Goal: Task Accomplishment & Management: Manage account settings

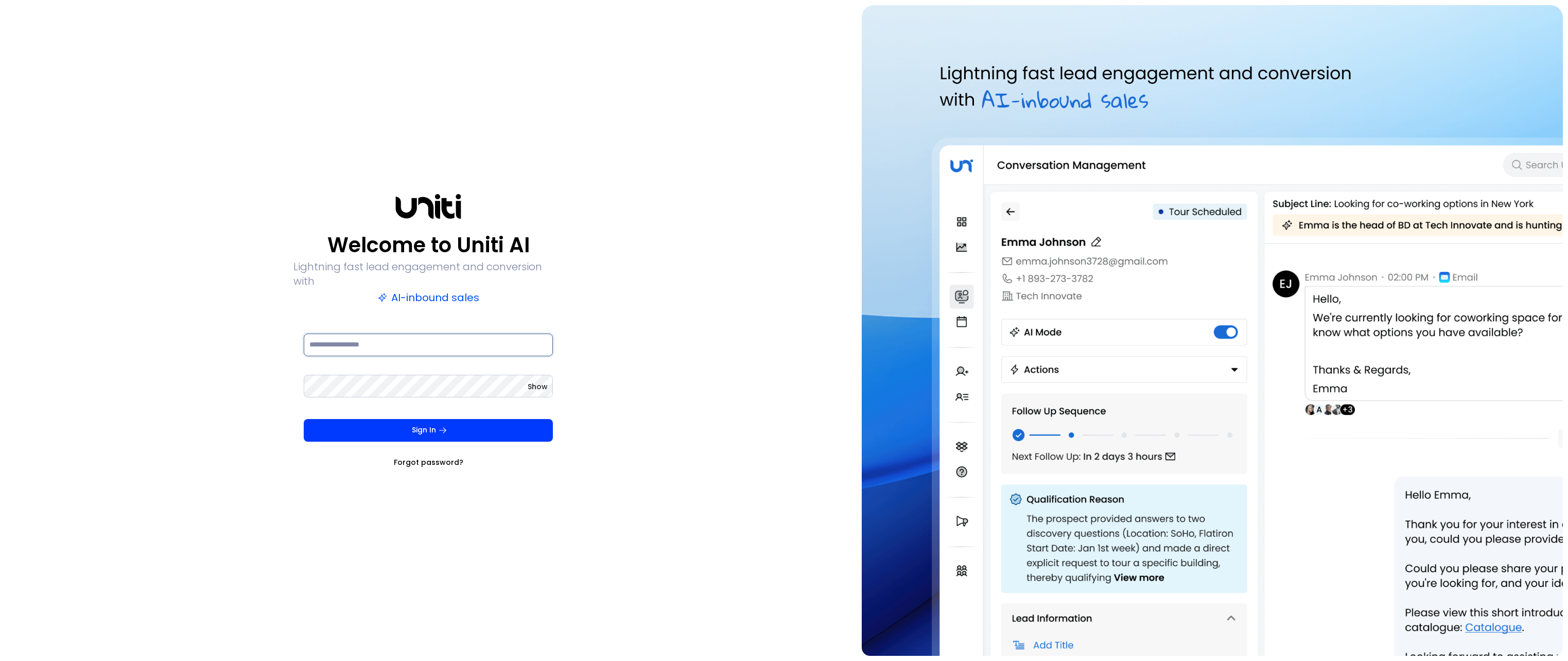
click at [441, 335] on input at bounding box center [428, 344] width 249 height 22
type input "**********"
click at [442, 457] on link "Forgot password?" at bounding box center [429, 462] width 70 height 10
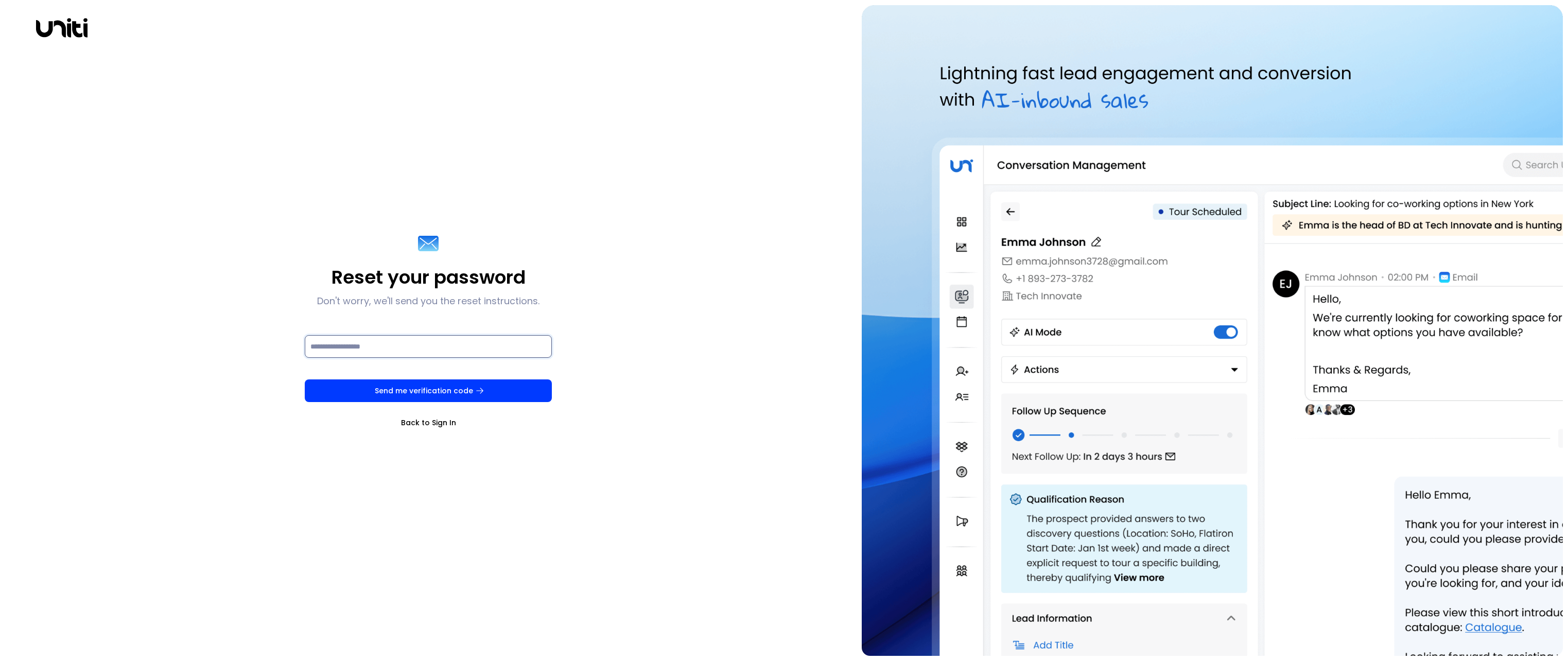
click at [427, 337] on input at bounding box center [428, 346] width 247 height 22
type input "**********"
click at [460, 392] on button "Send me verification code" at bounding box center [428, 390] width 247 height 22
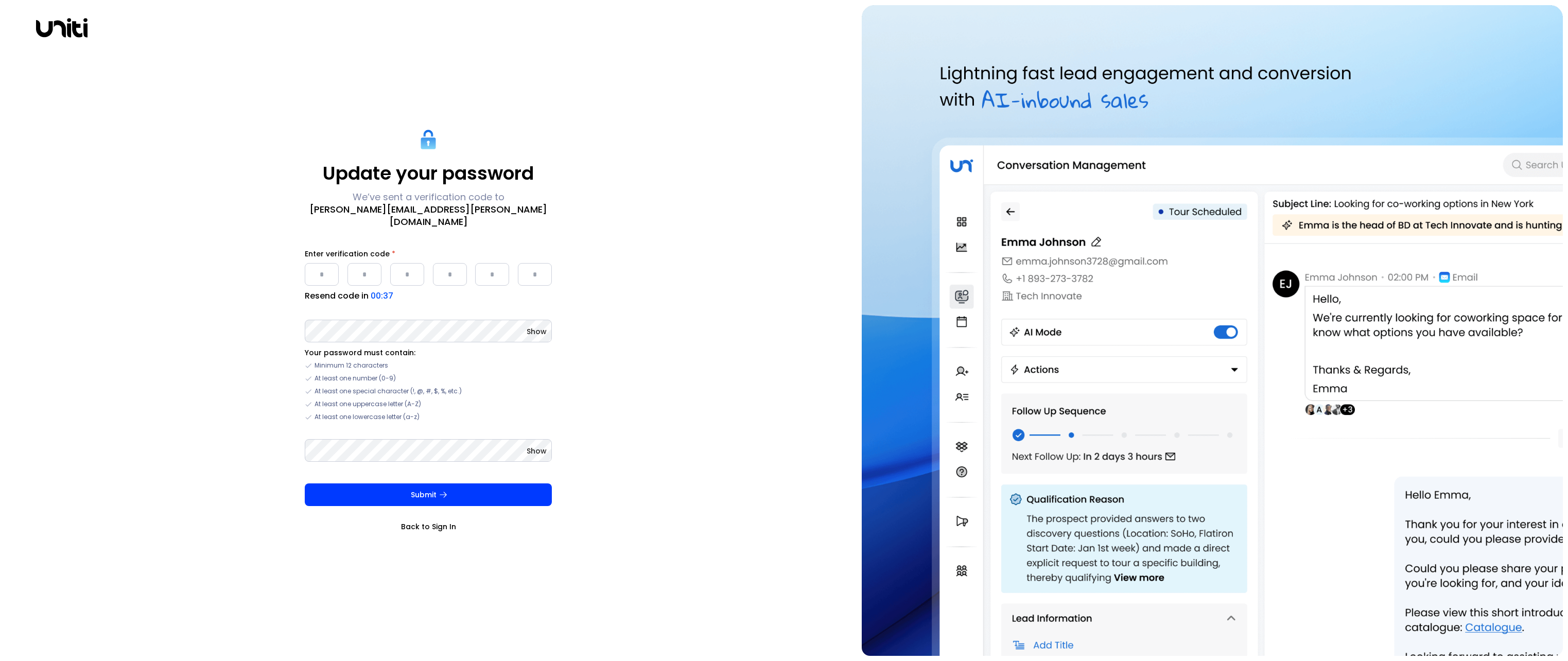
click at [335, 267] on input "Please enter OTP character 1" at bounding box center [322, 274] width 34 height 22
paste input "*"
type input "*"
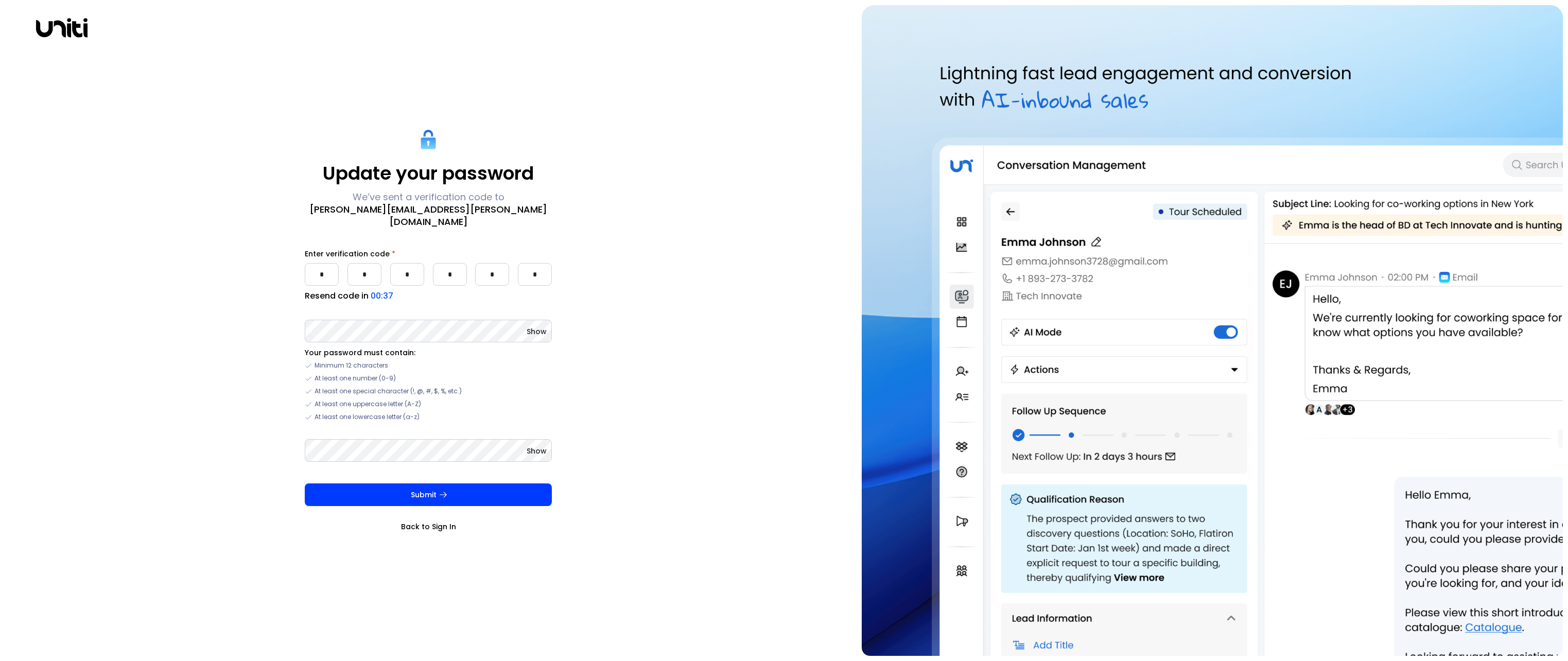
type input "*"
click at [543, 327] on keeper-lock "Open Keeper Popup" at bounding box center [540, 331] width 12 height 12
click at [543, 325] on keeper-lock "Open Keeper Popup" at bounding box center [540, 331] width 12 height 12
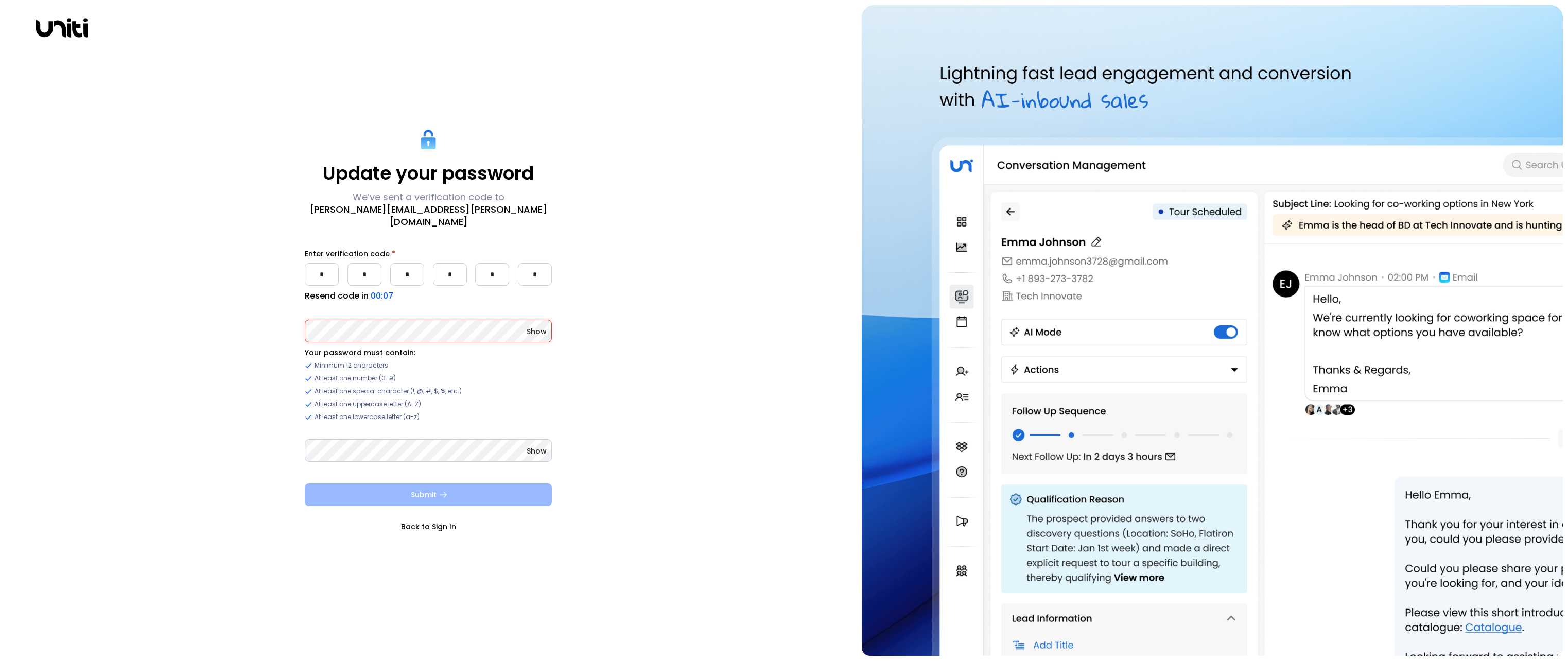
click at [433, 483] on button "Submit" at bounding box center [428, 494] width 247 height 22
click at [468, 485] on button "Submit" at bounding box center [428, 494] width 247 height 22
click at [433, 493] on button "Submit" at bounding box center [428, 496] width 247 height 22
click at [433, 526] on link "Back to Sign In" at bounding box center [428, 528] width 247 height 10
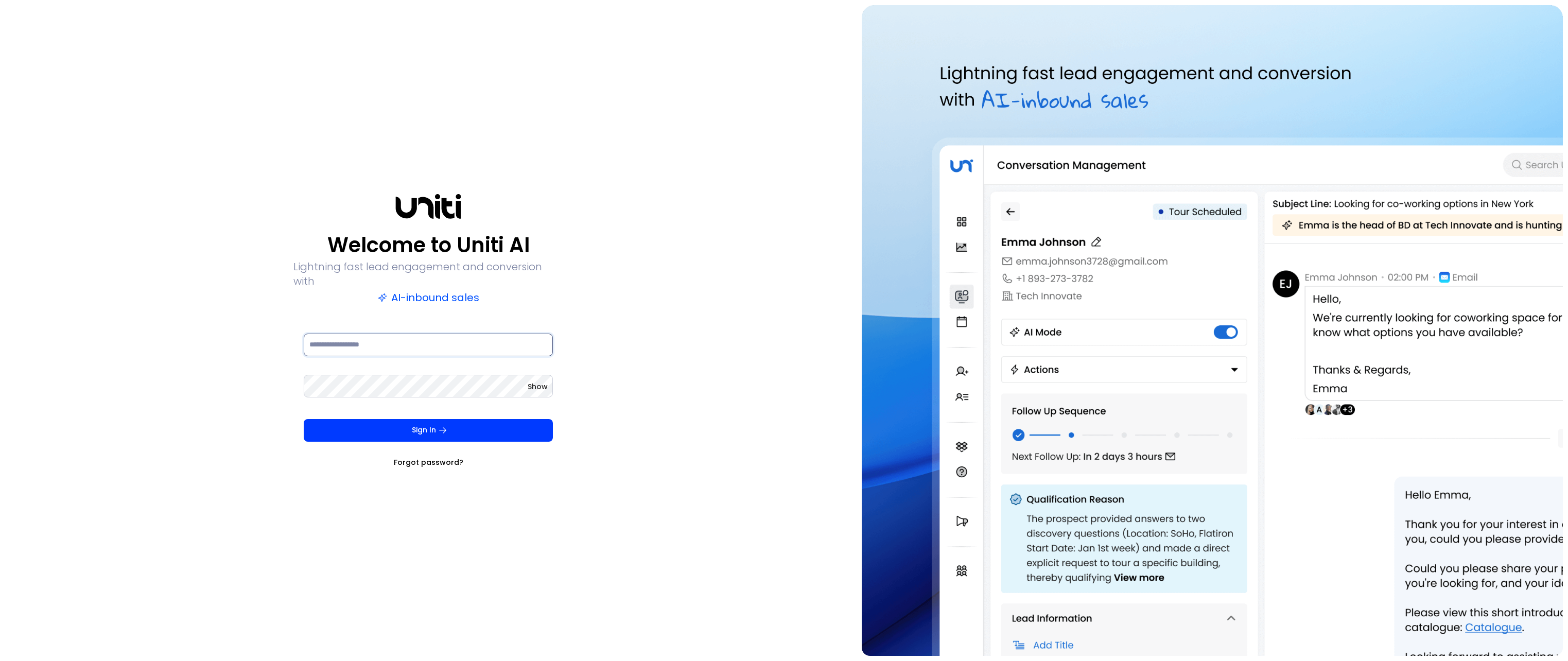
click at [384, 333] on input at bounding box center [428, 344] width 249 height 22
type input "**********"
click at [303, 419] on button "Sign In" at bounding box center [428, 430] width 249 height 22
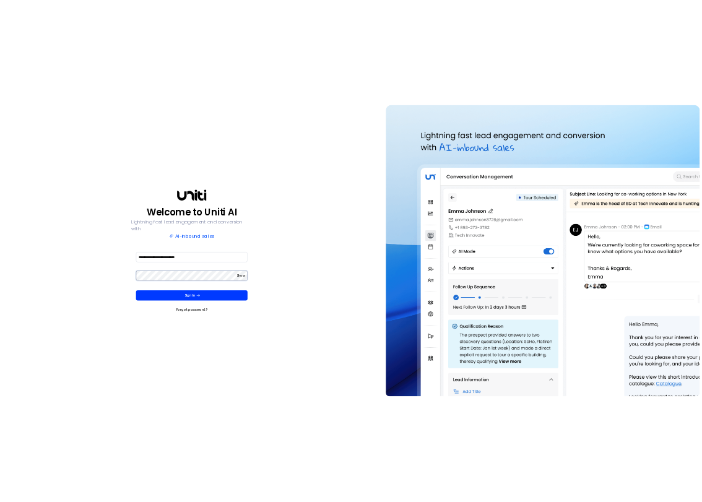
scroll to position [0, 0]
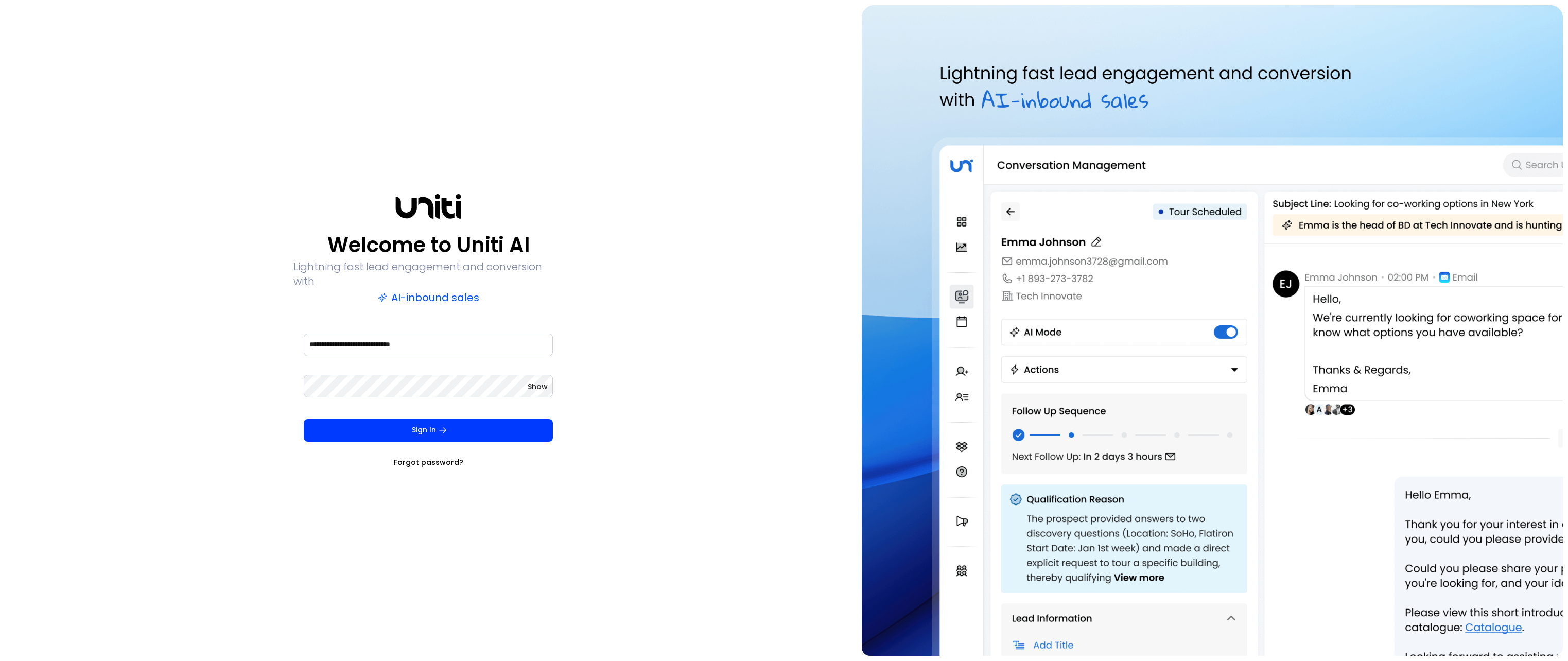
click at [445, 457] on link "Forgot password?" at bounding box center [429, 462] width 70 height 10
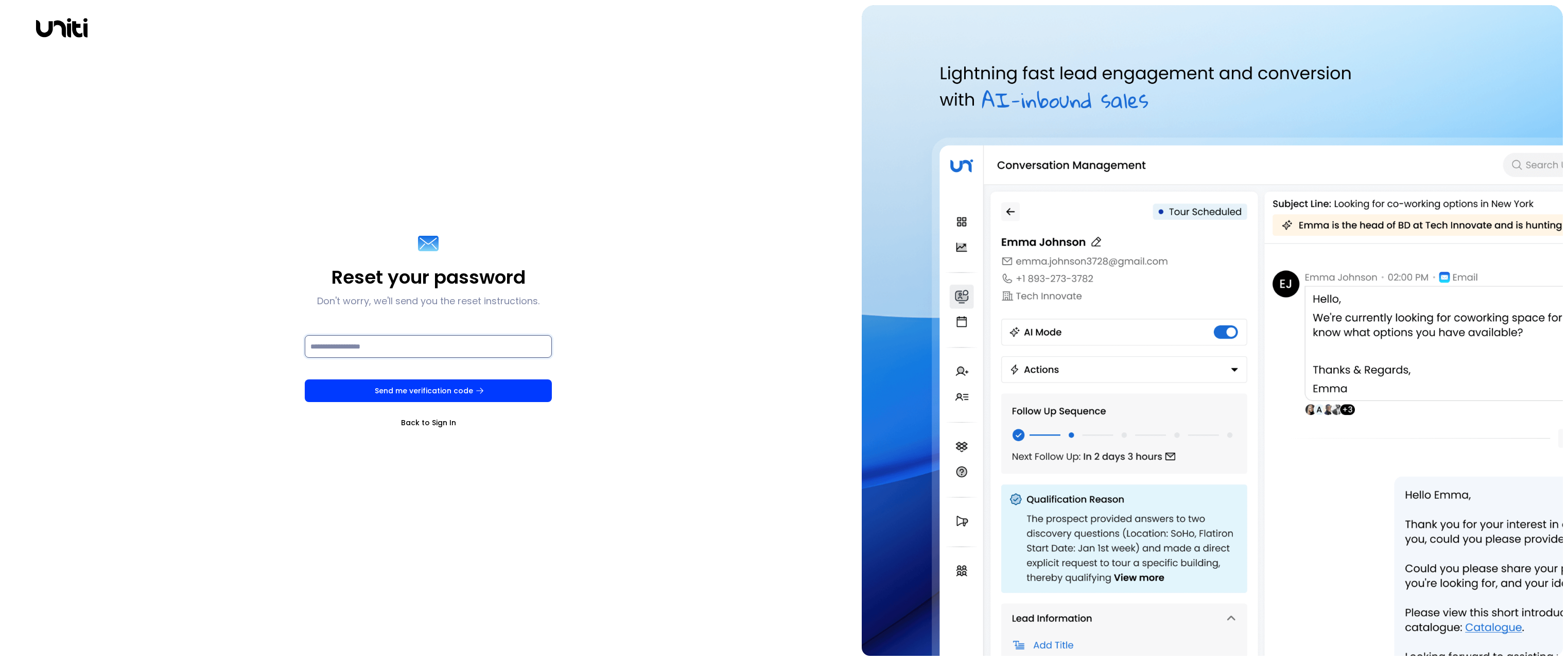
click at [515, 349] on input at bounding box center [428, 346] width 247 height 22
type input "**********"
click at [305, 379] on button "Send me verification code" at bounding box center [428, 390] width 247 height 22
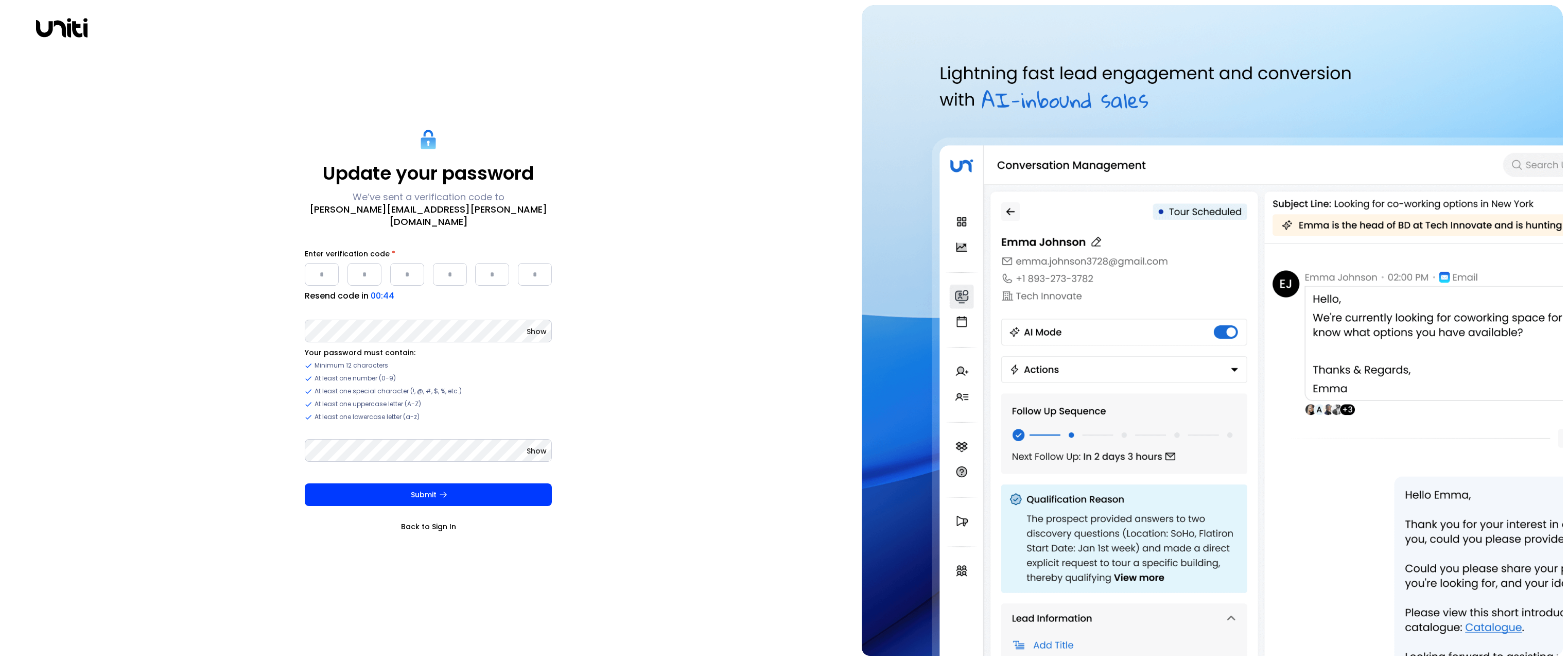
click at [333, 271] on input "Please enter OTP character 1" at bounding box center [322, 274] width 34 height 22
paste input "*"
type input "*"
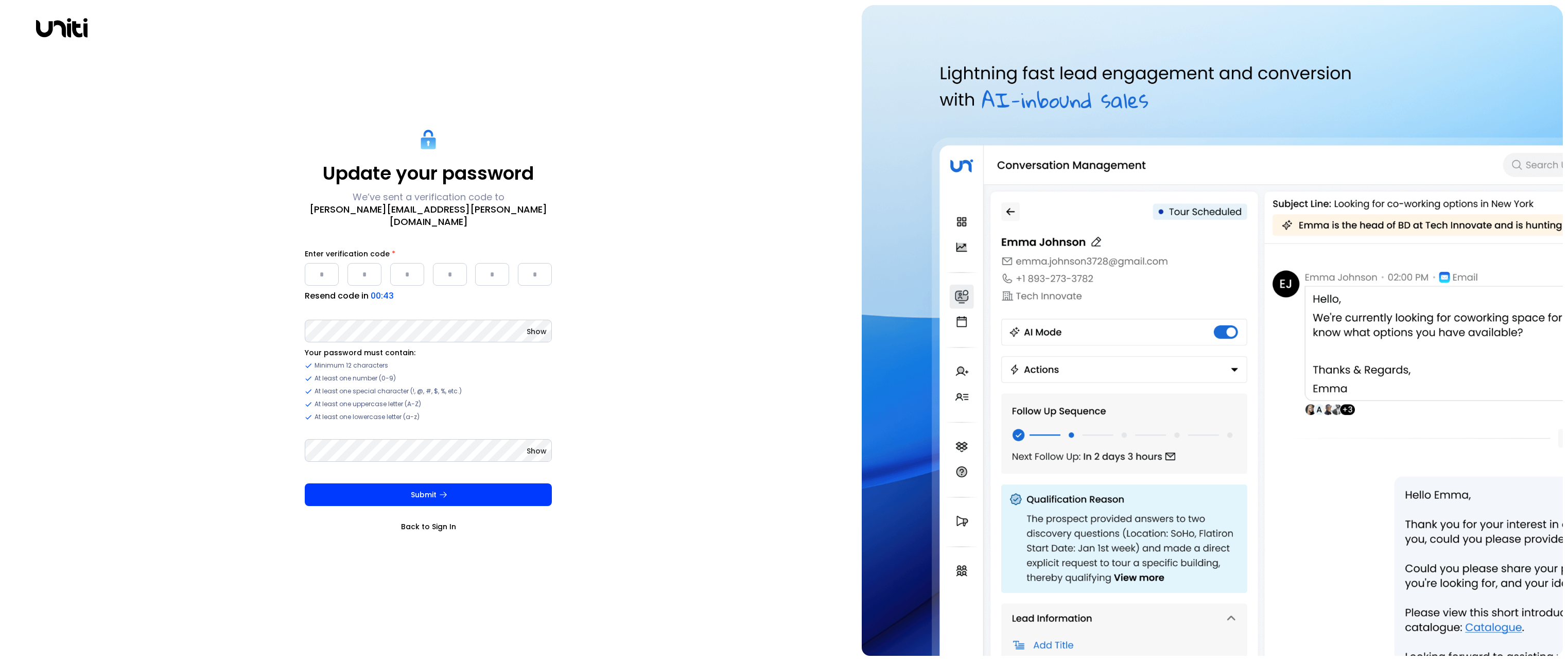
type input "*"
click at [434, 490] on button "Submit" at bounding box center [428, 494] width 247 height 22
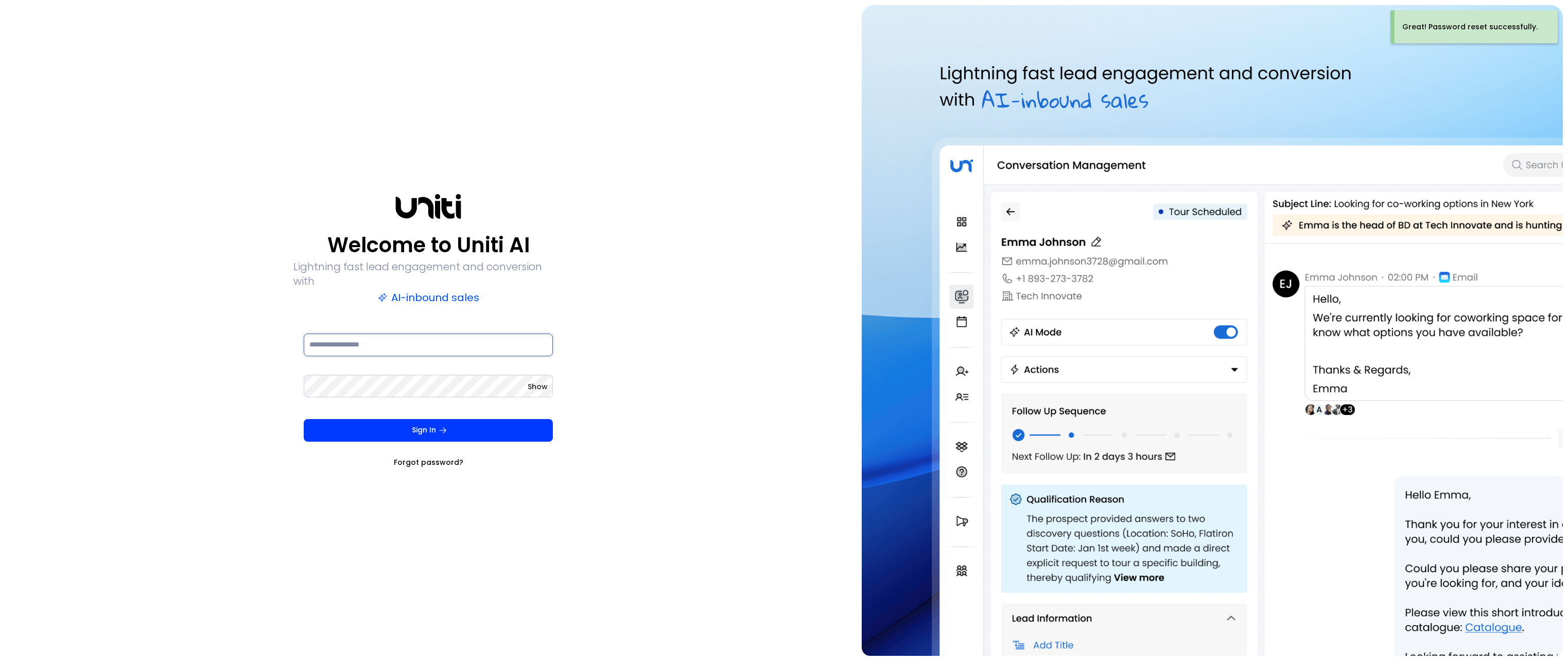
click at [395, 344] on input at bounding box center [428, 344] width 249 height 22
type input "**********"
click at [303, 419] on button "Sign In" at bounding box center [428, 430] width 249 height 22
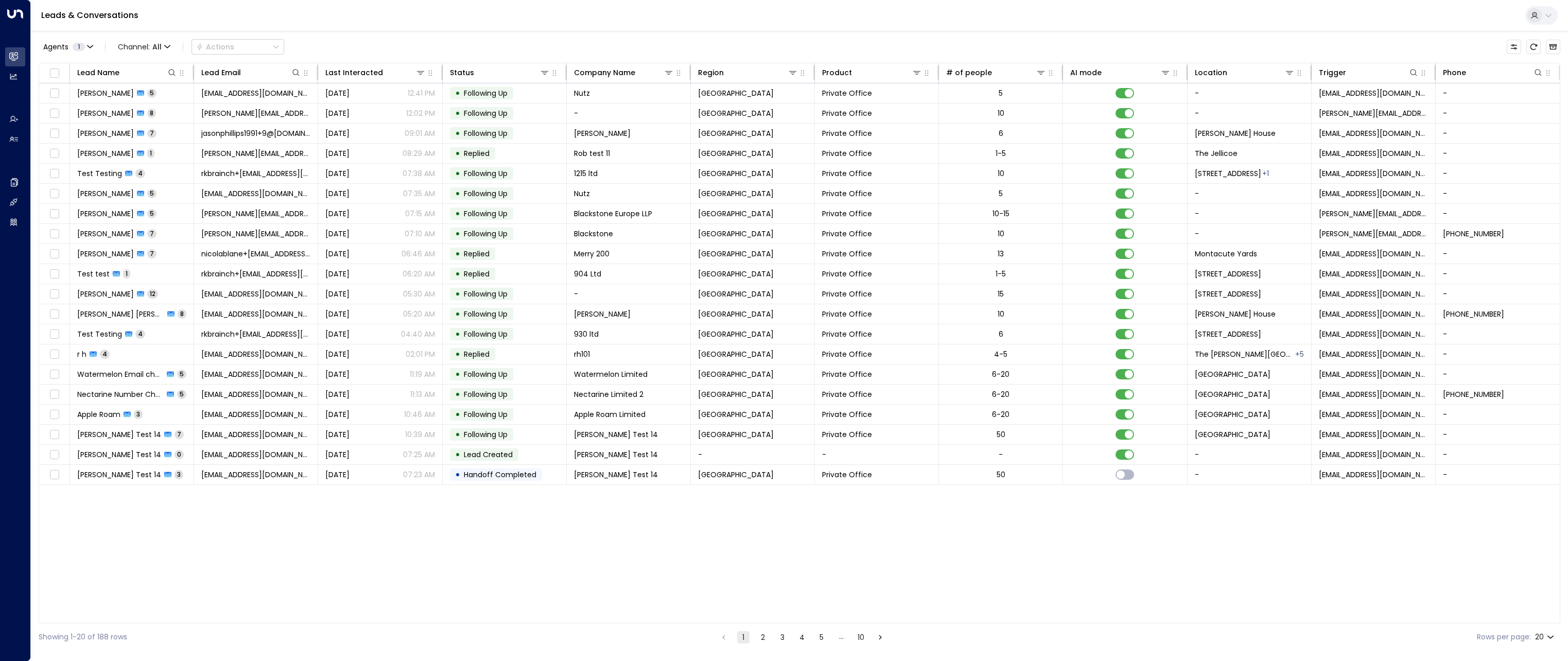
click at [1531, 17] on icon at bounding box center [1535, 16] width 8 height 8
click at [12, 249] on div at bounding box center [784, 330] width 1568 height 661
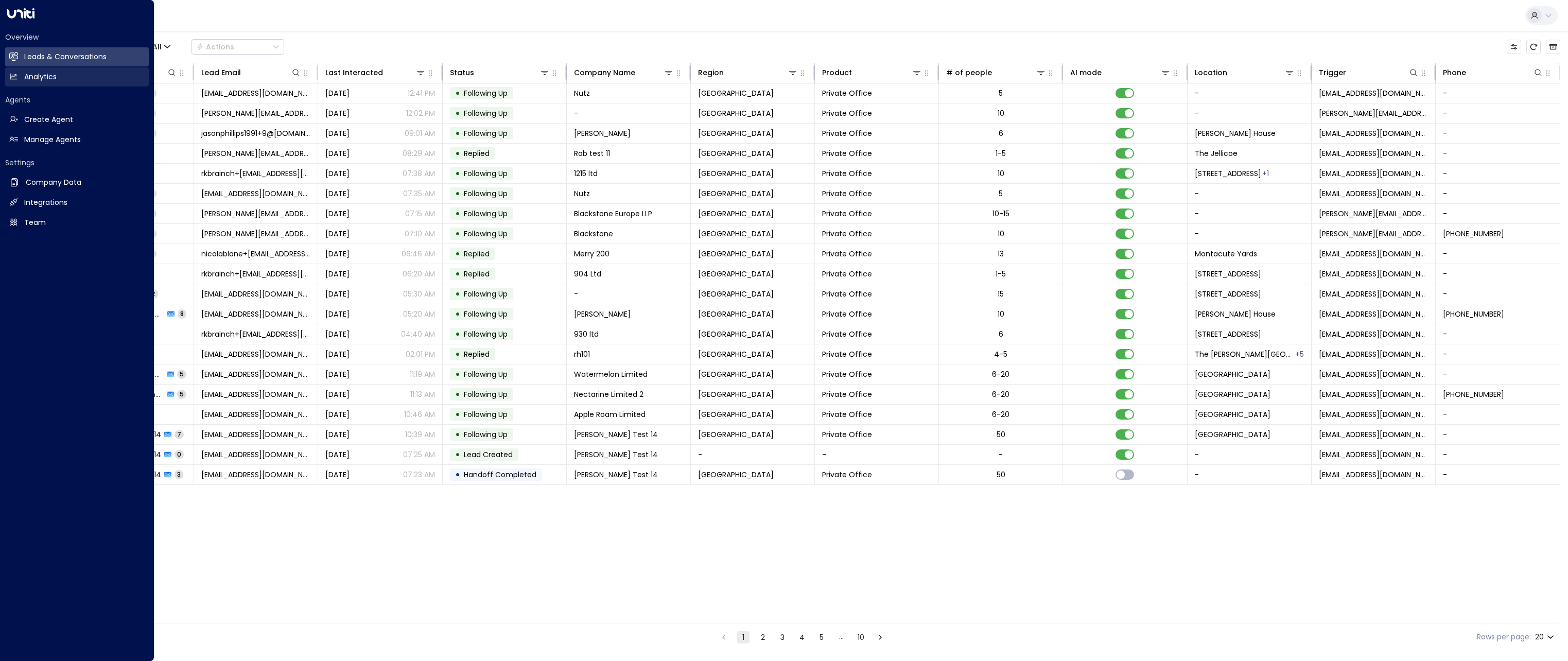
click at [62, 72] on link "Analytics Analytics" at bounding box center [76, 76] width 144 height 19
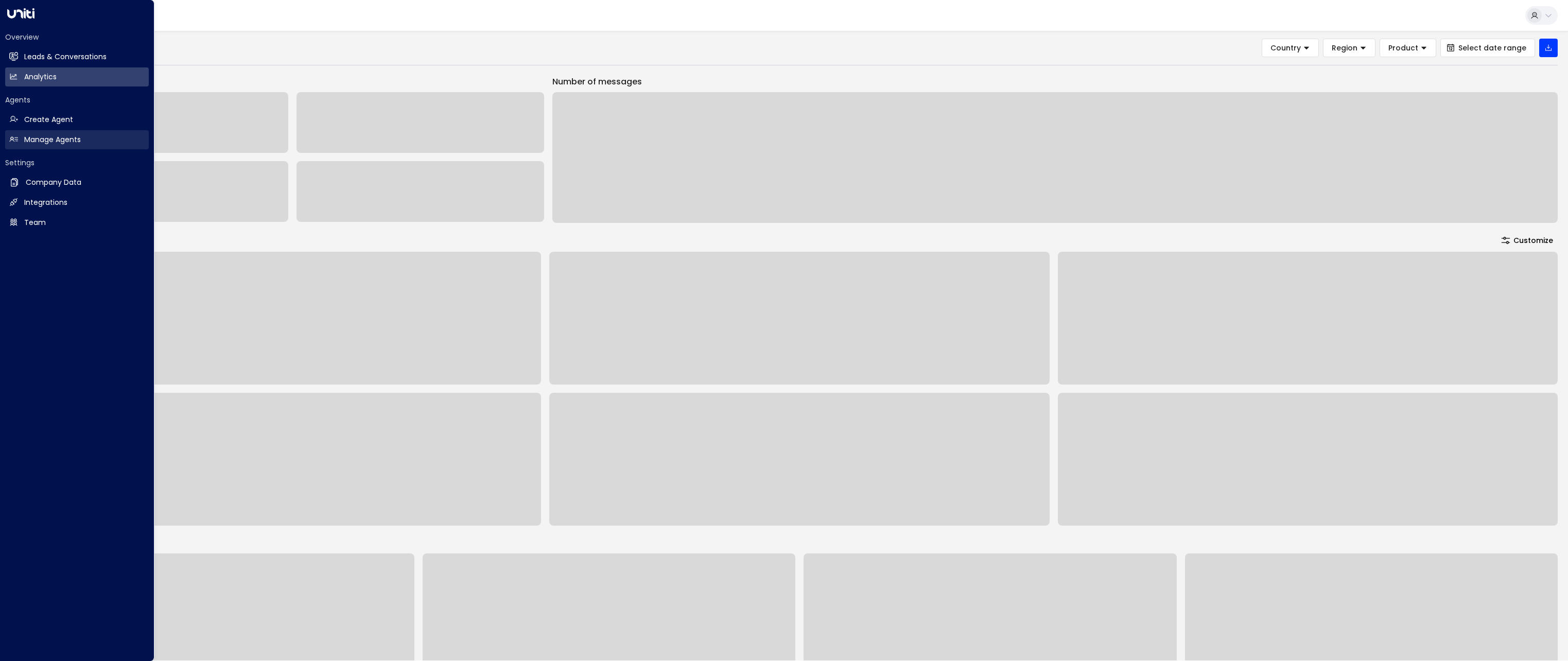
click at [59, 140] on h2 "Manage Agents" at bounding box center [52, 140] width 57 height 11
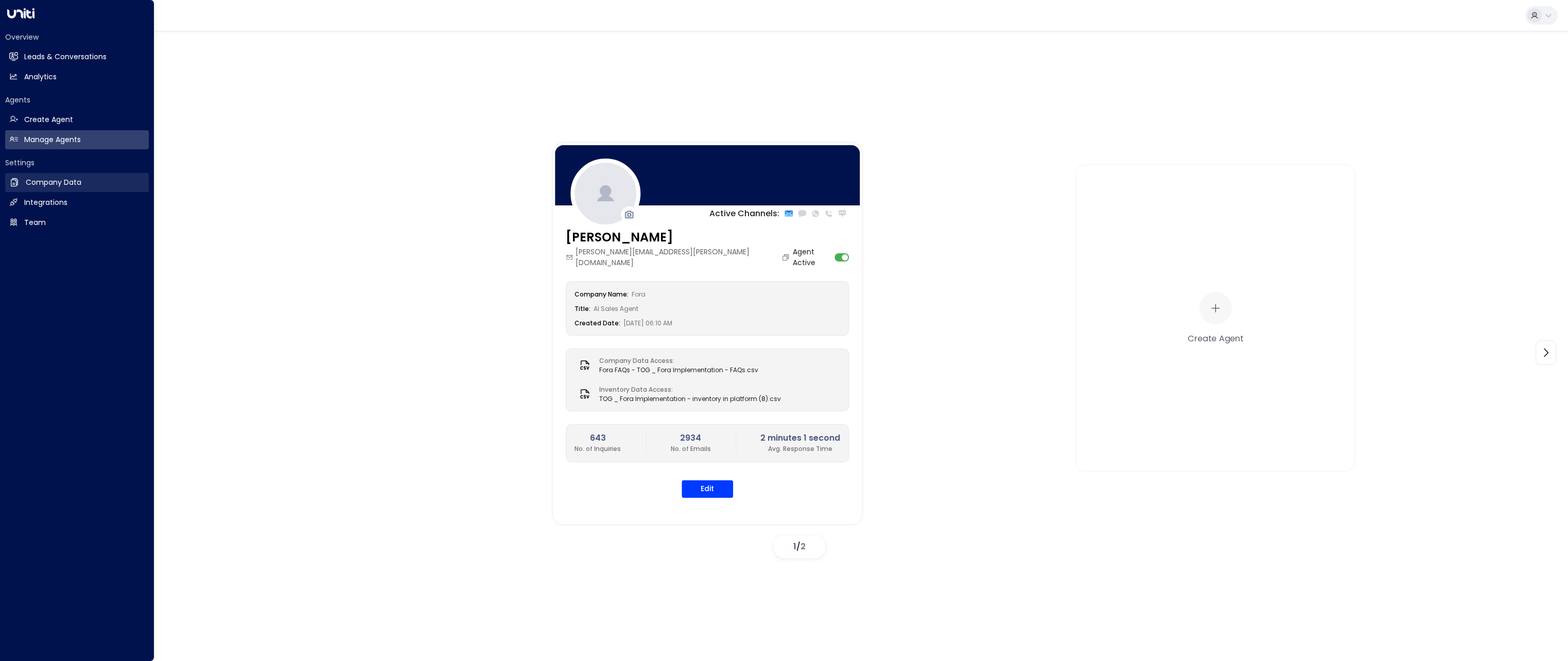
click at [53, 184] on h2 "Company Data" at bounding box center [53, 182] width 56 height 11
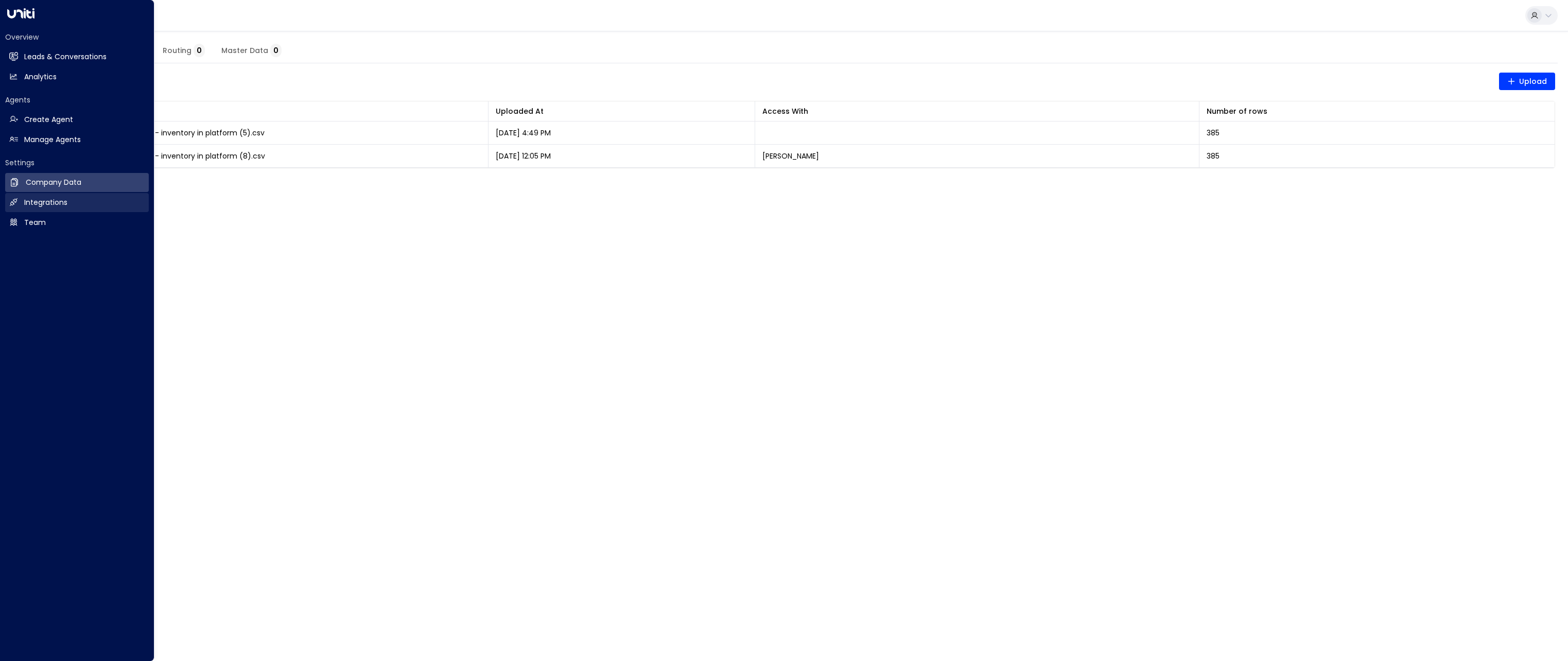
click at [57, 199] on h2 "Integrations" at bounding box center [46, 202] width 43 height 11
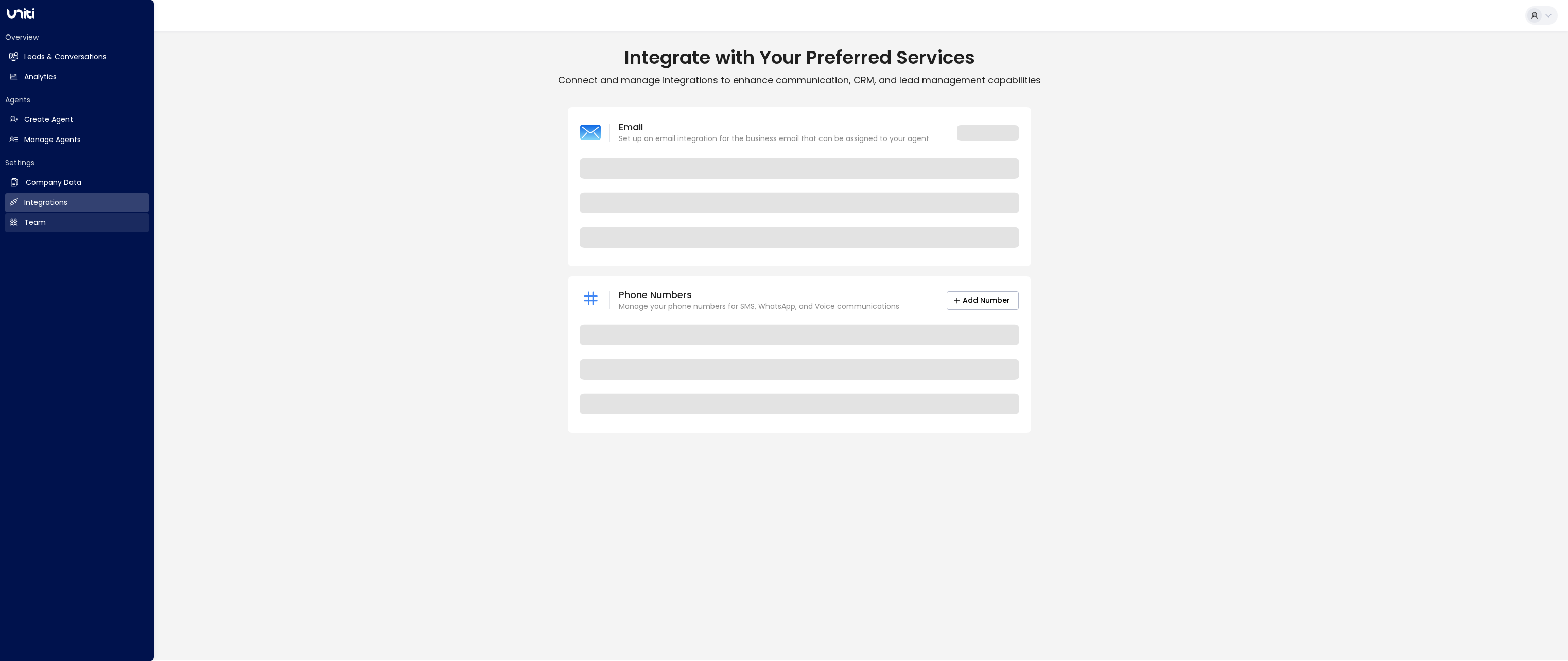
click at [57, 222] on link "Team Team" at bounding box center [76, 222] width 144 height 19
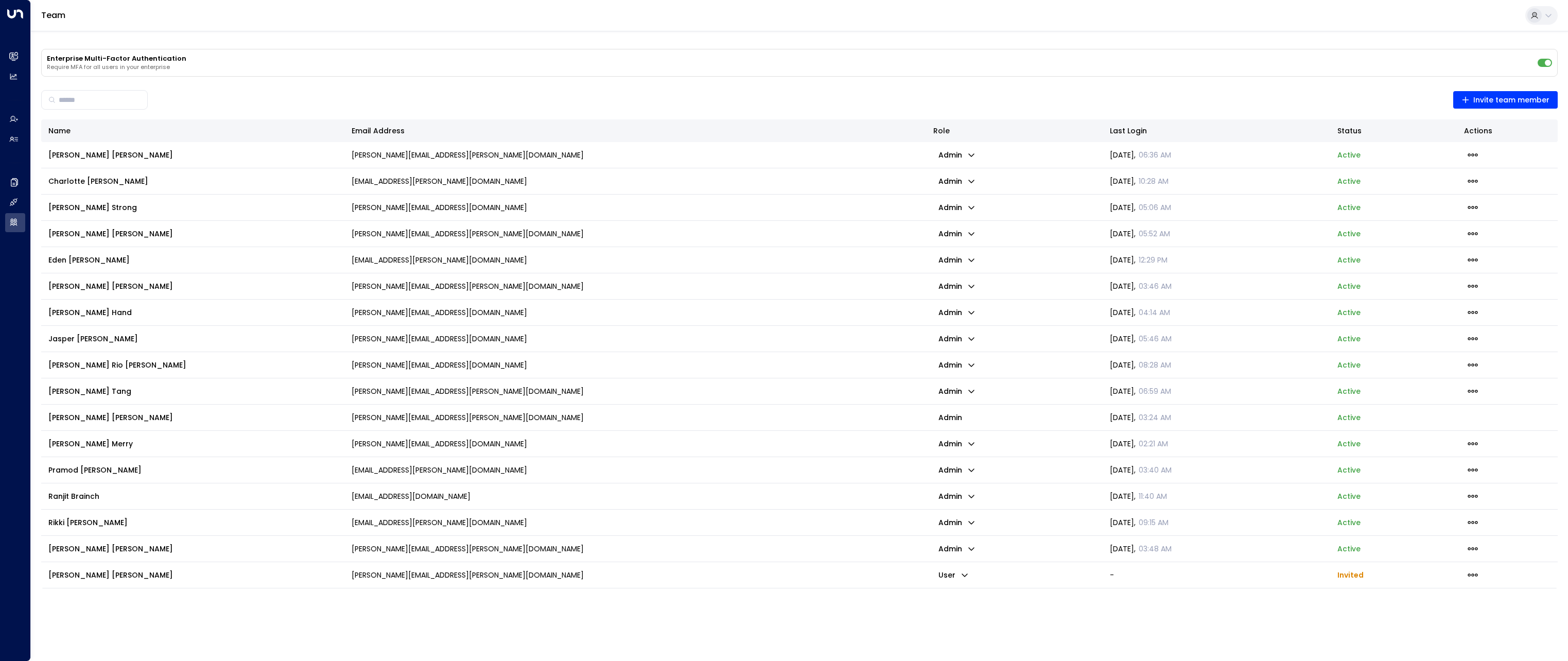
click at [153, 83] on div "Enterprise Multi-Factor Authentication Require MFA for all users in your enterp…" at bounding box center [799, 313] width 1537 height 565
click at [1554, 18] on button at bounding box center [1541, 15] width 32 height 18
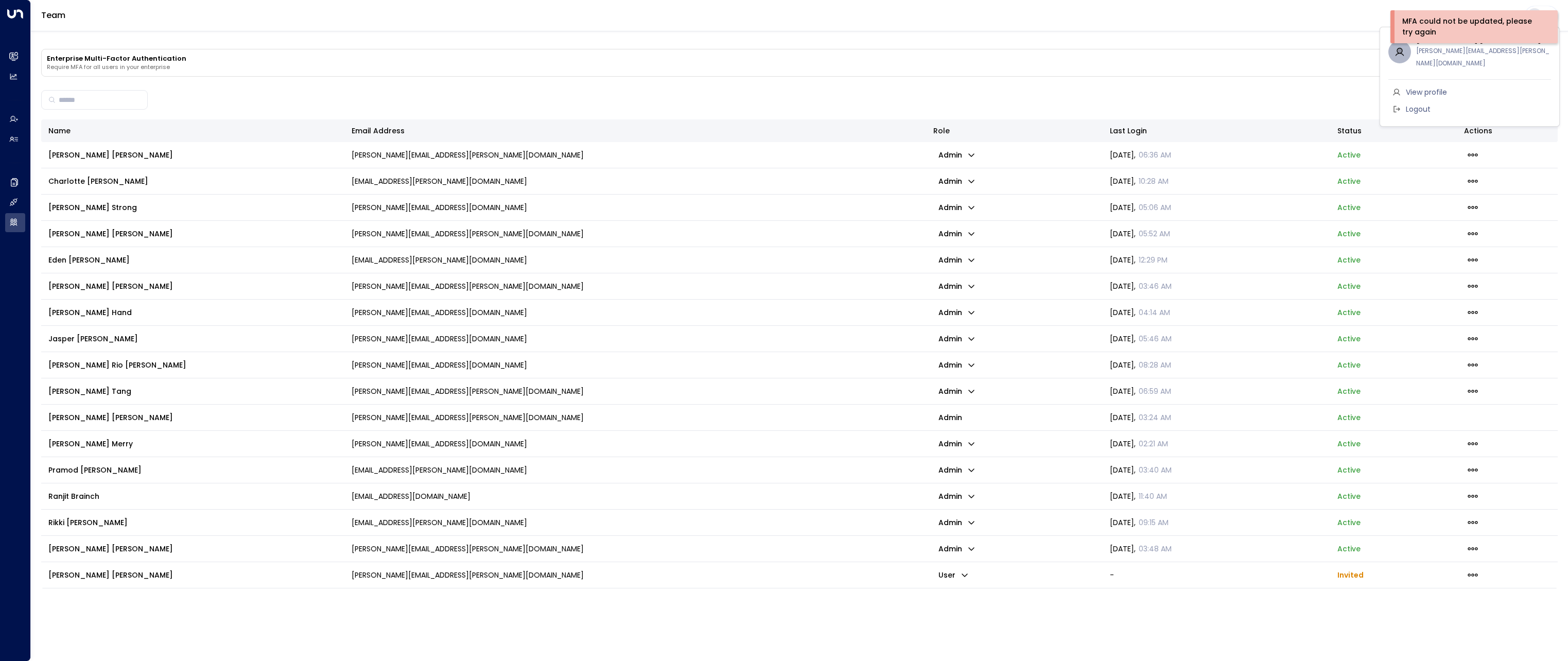
click at [1263, 56] on div at bounding box center [784, 330] width 1568 height 661
click at [1334, 67] on p "Require MFA for all users in your enterprise" at bounding box center [789, 67] width 1486 height 7
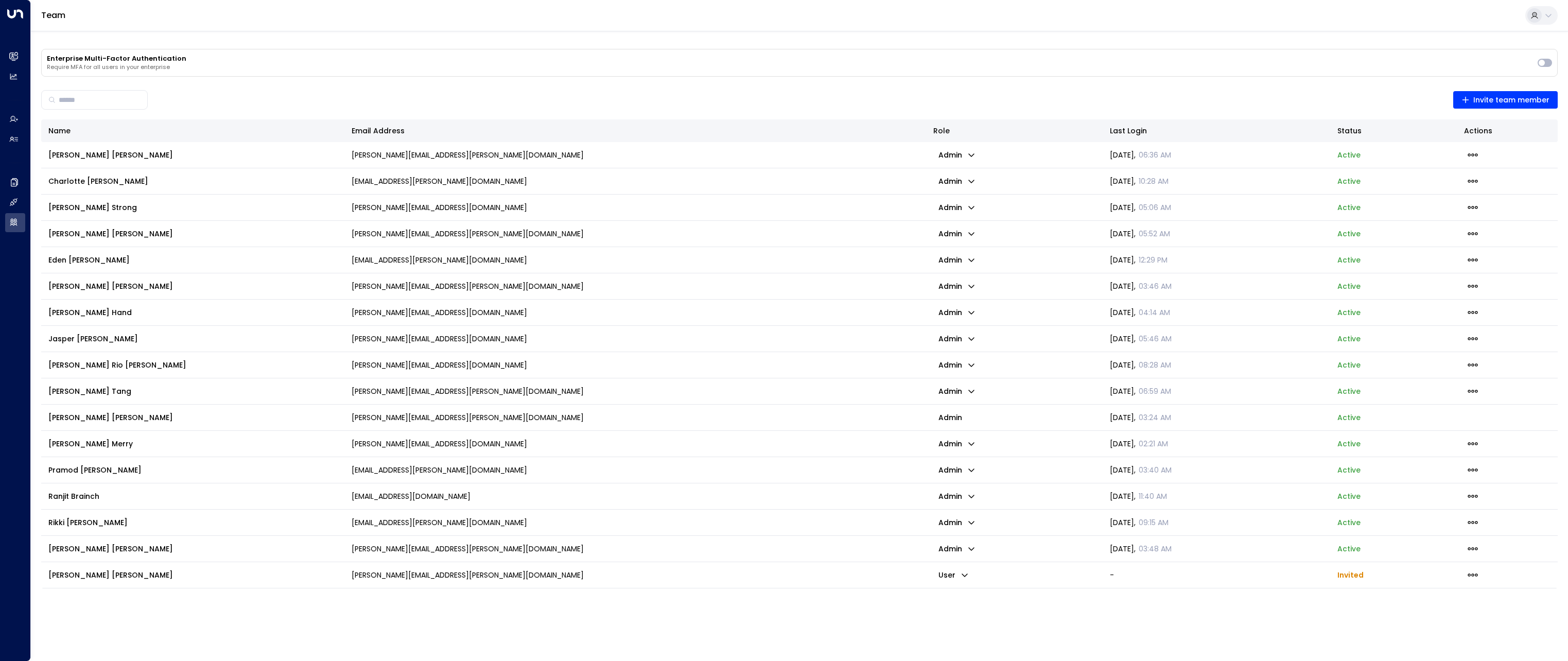
click at [161, 410] on td "[PERSON_NAME]" at bounding box center [193, 417] width 303 height 26
click at [63, 420] on span "[PERSON_NAME]" at bounding box center [111, 417] width 125 height 10
click at [1343, 418] on p "active" at bounding box center [1349, 417] width 23 height 10
click at [56, 420] on span "[PERSON_NAME]" at bounding box center [111, 417] width 125 height 10
click at [59, 420] on span "[PERSON_NAME]" at bounding box center [111, 417] width 125 height 10
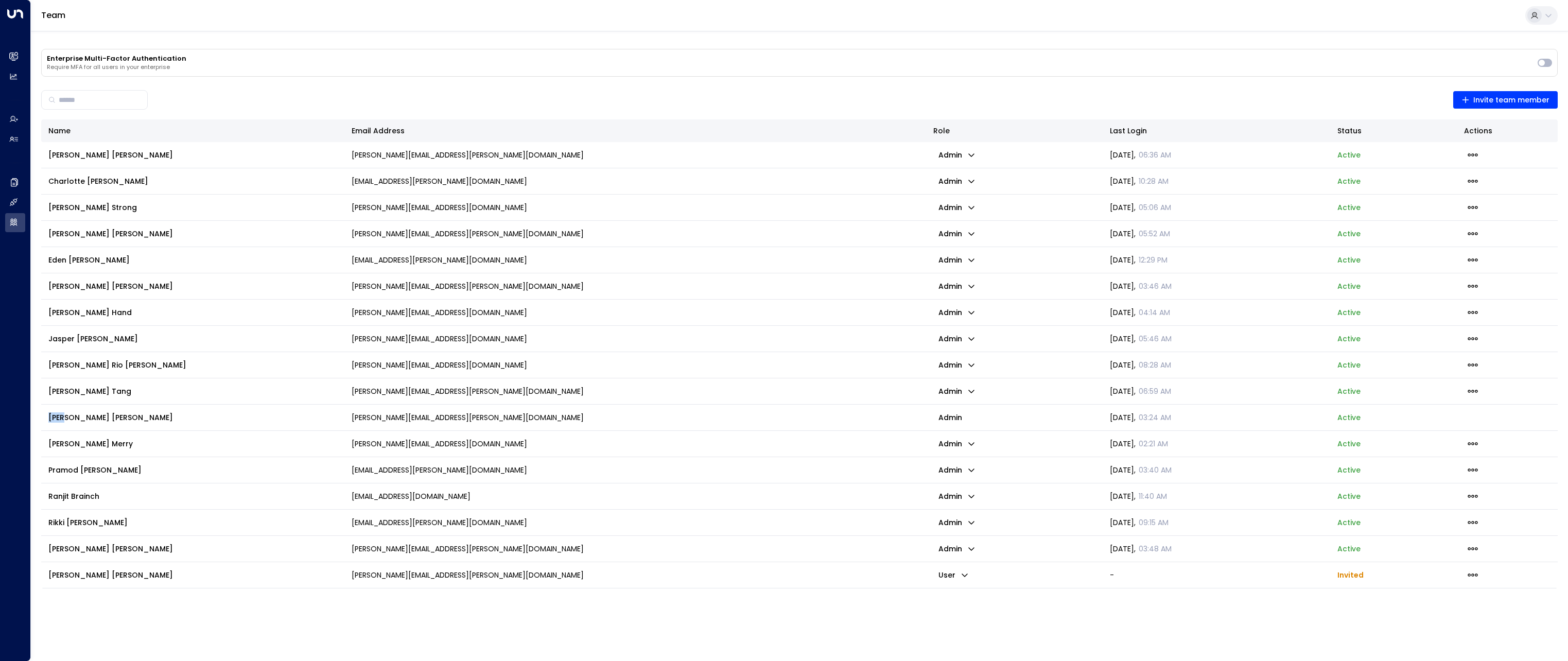
click at [59, 420] on span "[PERSON_NAME]" at bounding box center [111, 417] width 125 height 10
drag, startPoint x: 59, startPoint y: 420, endPoint x: 71, endPoint y: 420, distance: 12.0
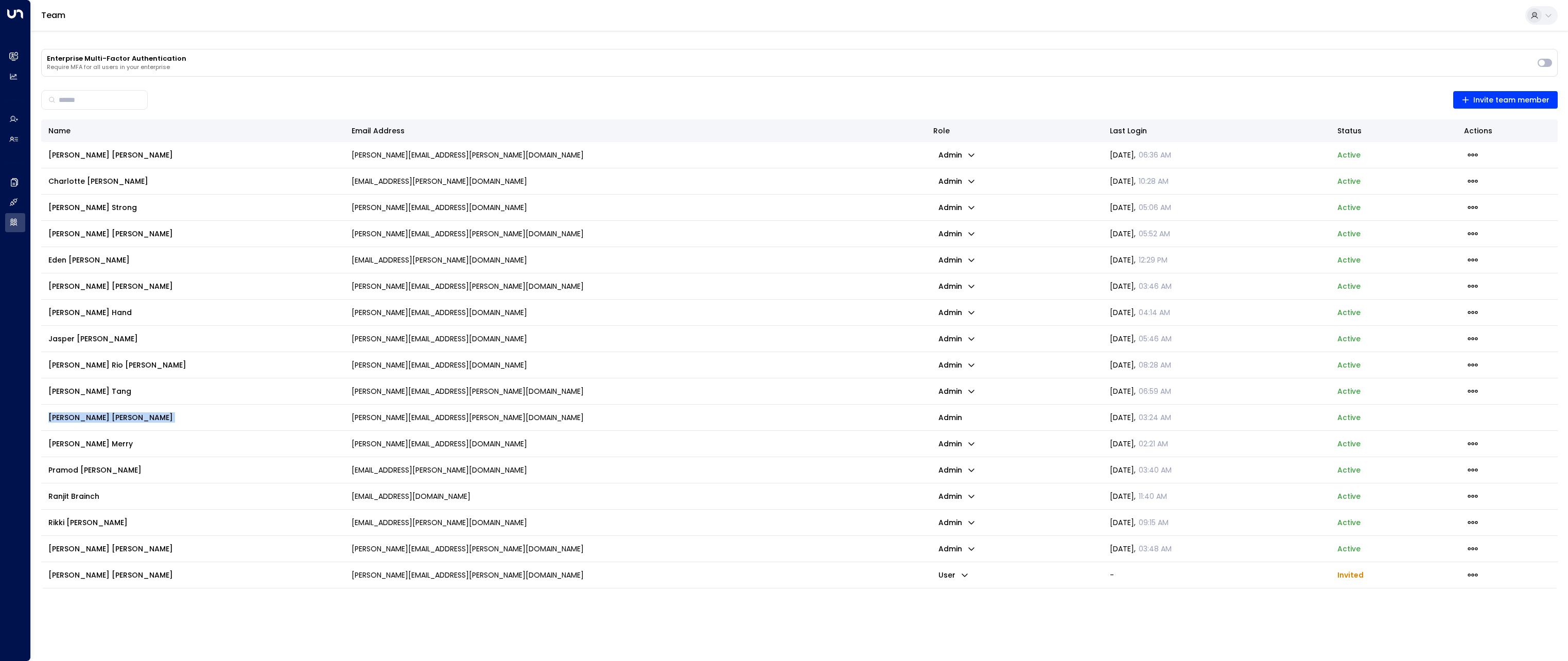
click at [71, 420] on span "[PERSON_NAME]" at bounding box center [111, 417] width 125 height 10
click at [1544, 16] on icon at bounding box center [1548, 16] width 8 height 8
click at [1129, 75] on div at bounding box center [784, 330] width 1568 height 661
click at [392, 152] on p "[PERSON_NAME][EMAIL_ADDRESS][PERSON_NAME][DOMAIN_NAME]" at bounding box center [467, 155] width 232 height 10
click at [959, 496] on p "admin" at bounding box center [956, 496] width 47 height 14
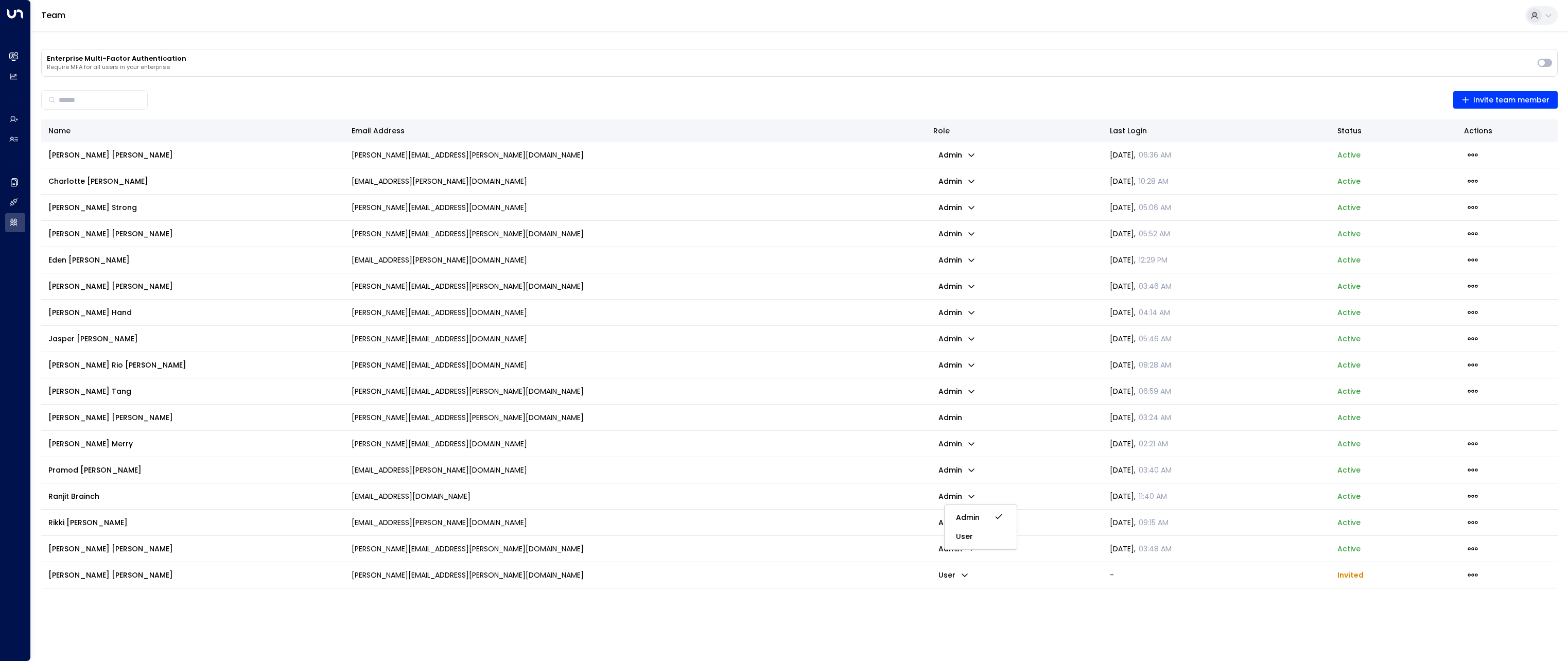
click at [1045, 485] on div at bounding box center [784, 330] width 1568 height 661
click at [1474, 492] on icon "button" at bounding box center [1472, 496] width 12 height 12
click at [1520, 491] on div at bounding box center [784, 330] width 1568 height 661
click at [1550, 17] on icon at bounding box center [1548, 16] width 8 height 8
click at [1001, 38] on div at bounding box center [784, 330] width 1568 height 661
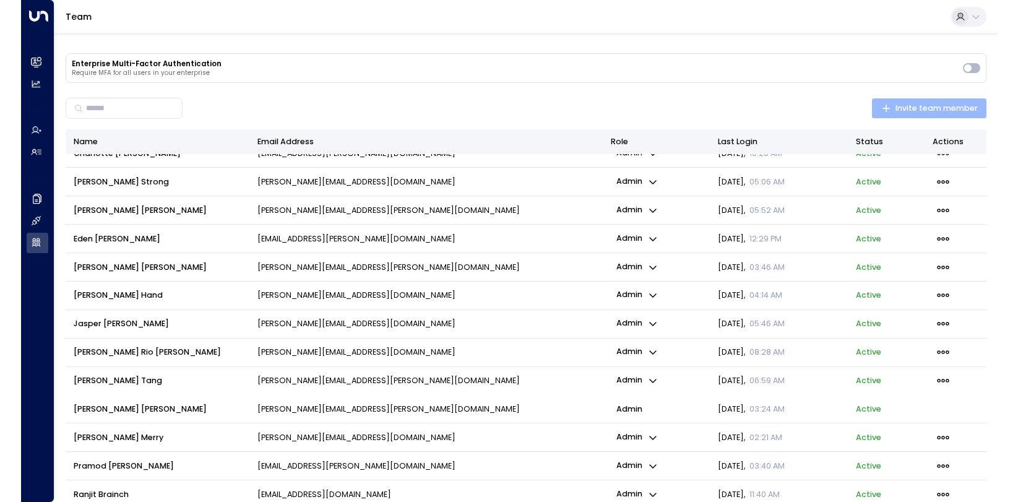
scroll to position [43, 0]
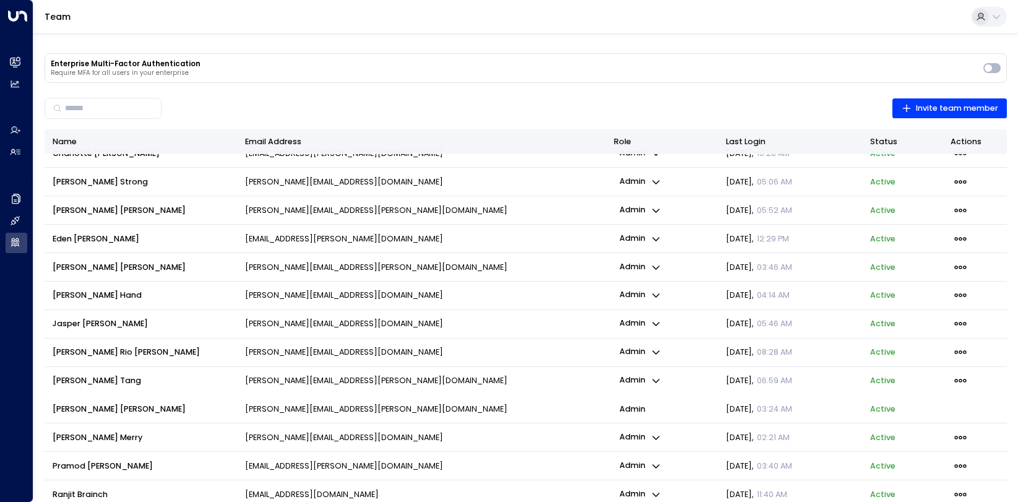
click at [87, 64] on h3 "Enterprise Multi-Factor Authentication" at bounding box center [514, 63] width 927 height 9
drag, startPoint x: 87, startPoint y: 64, endPoint x: 204, endPoint y: 73, distance: 118.0
click at [204, 73] on p "Require MFA for all users in your enterprise" at bounding box center [514, 72] width 927 height 7
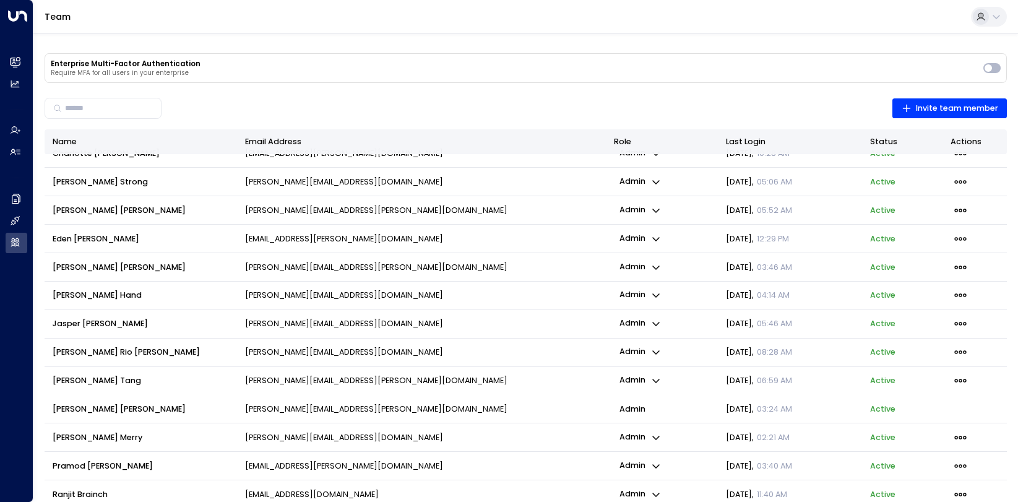
click at [152, 77] on p "Require MFA for all users in your enterprise" at bounding box center [514, 72] width 927 height 7
click at [138, 66] on h3 "Enterprise Multi-Factor Authentication" at bounding box center [514, 63] width 927 height 9
click at [683, 17] on div "Team" at bounding box center [525, 17] width 985 height 34
